Goal: Information Seeking & Learning: Learn about a topic

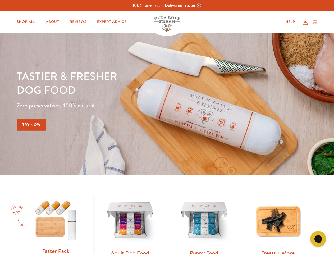
click at [167, 127] on div "Tastier & fresher dog food Zero preservatives. 100% natural. Try Now" at bounding box center [117, 104] width 200 height 70
click at [318, 239] on icon "Gorgias live chat" at bounding box center [318, 238] width 5 height 5
